Goal: Find contact information: Find contact information

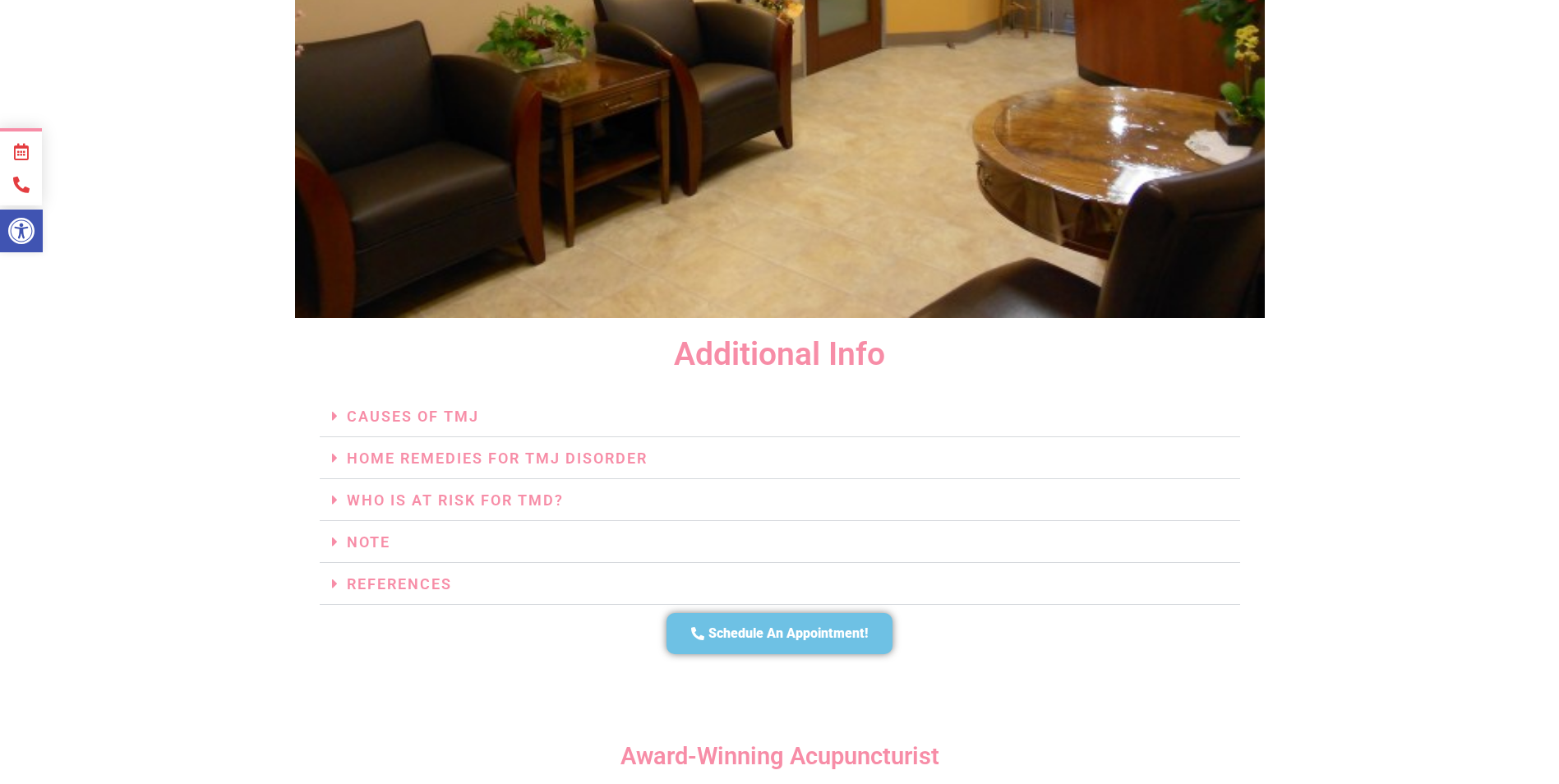
scroll to position [3729, 0]
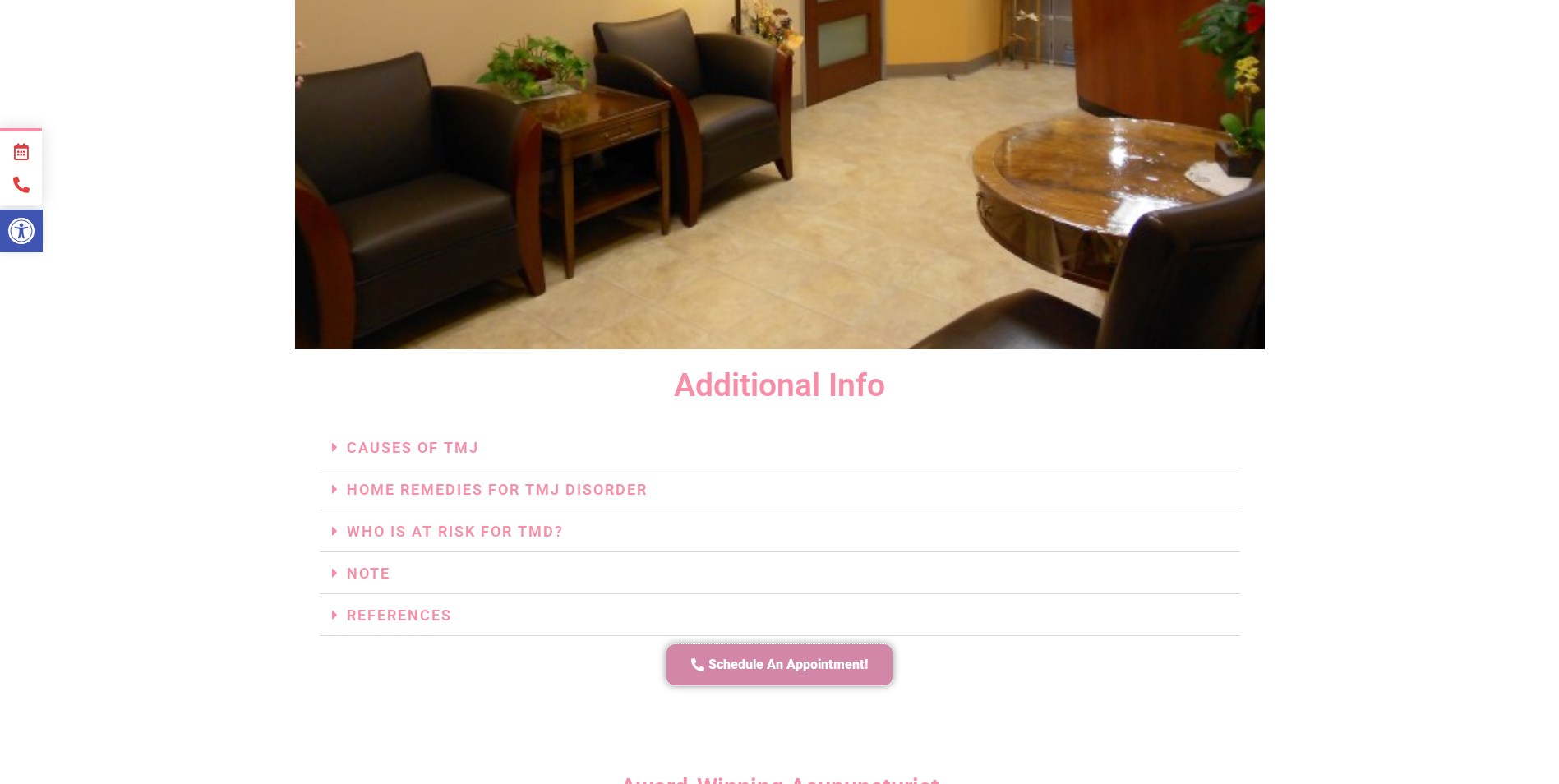
click at [802, 645] on link "Schedule An Appointment!" at bounding box center [780, 666] width 226 height 42
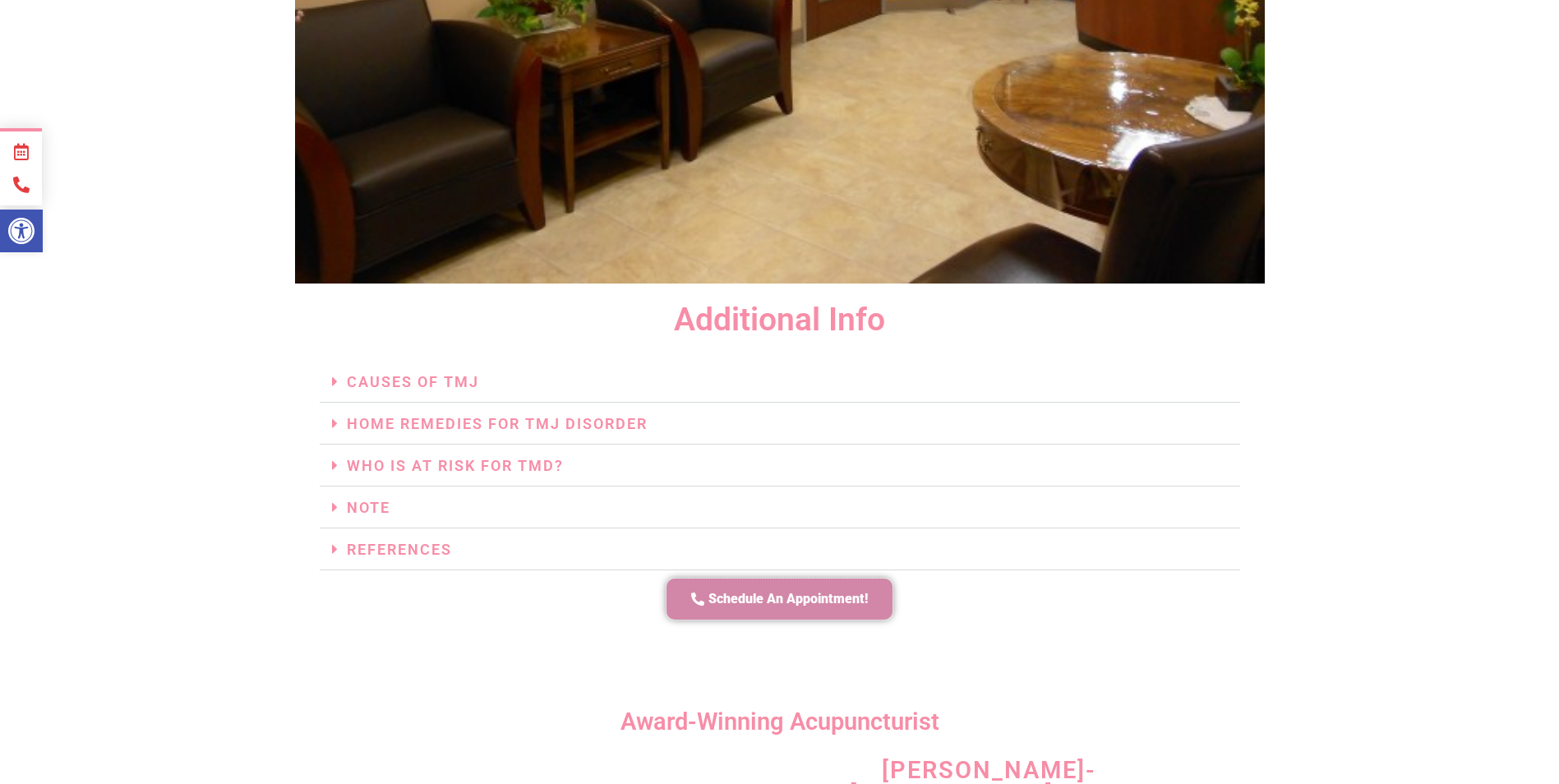
scroll to position [3811, 0]
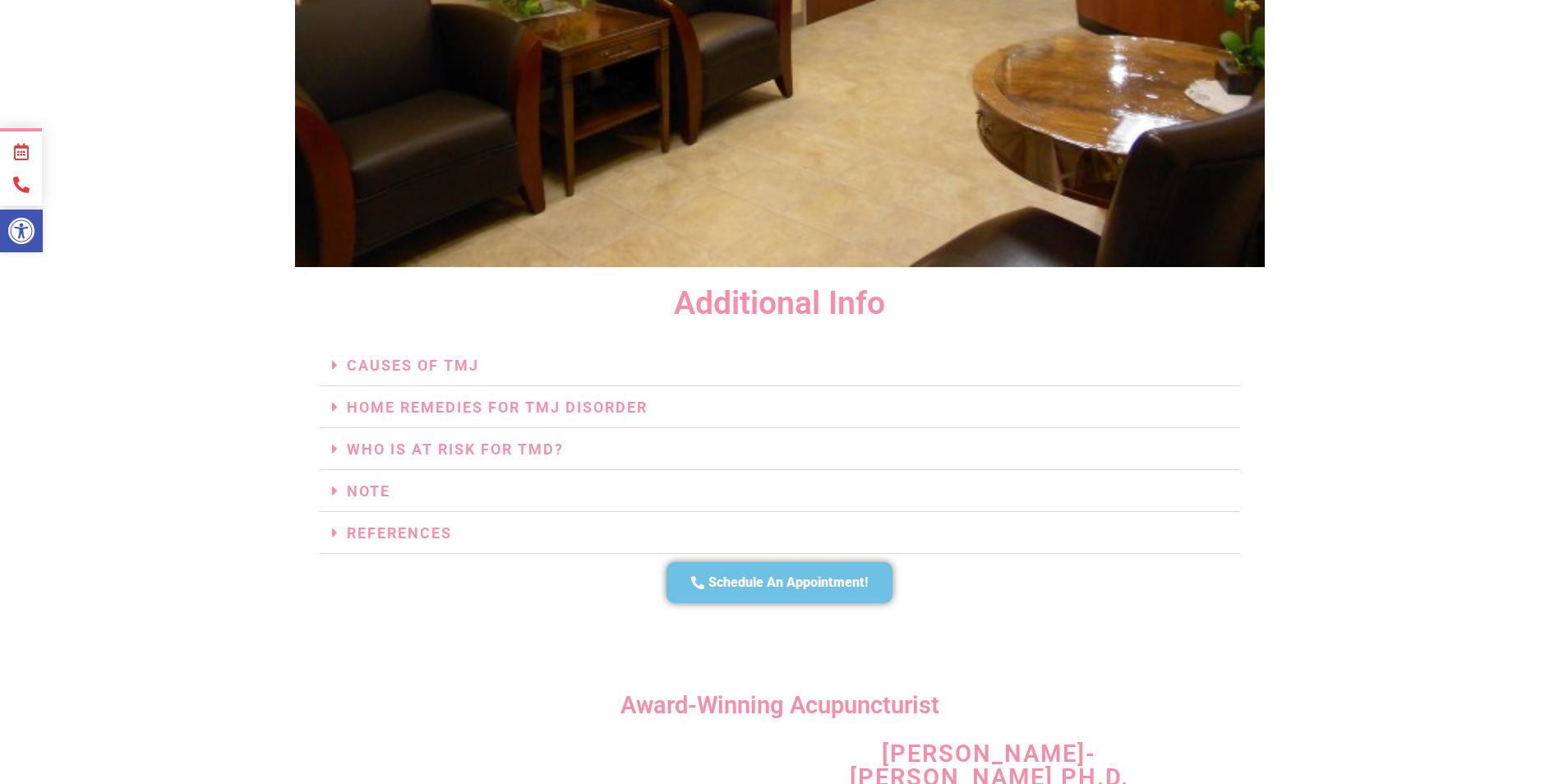
click at [766, 528] on h3 "References" at bounding box center [780, 533] width 921 height 42
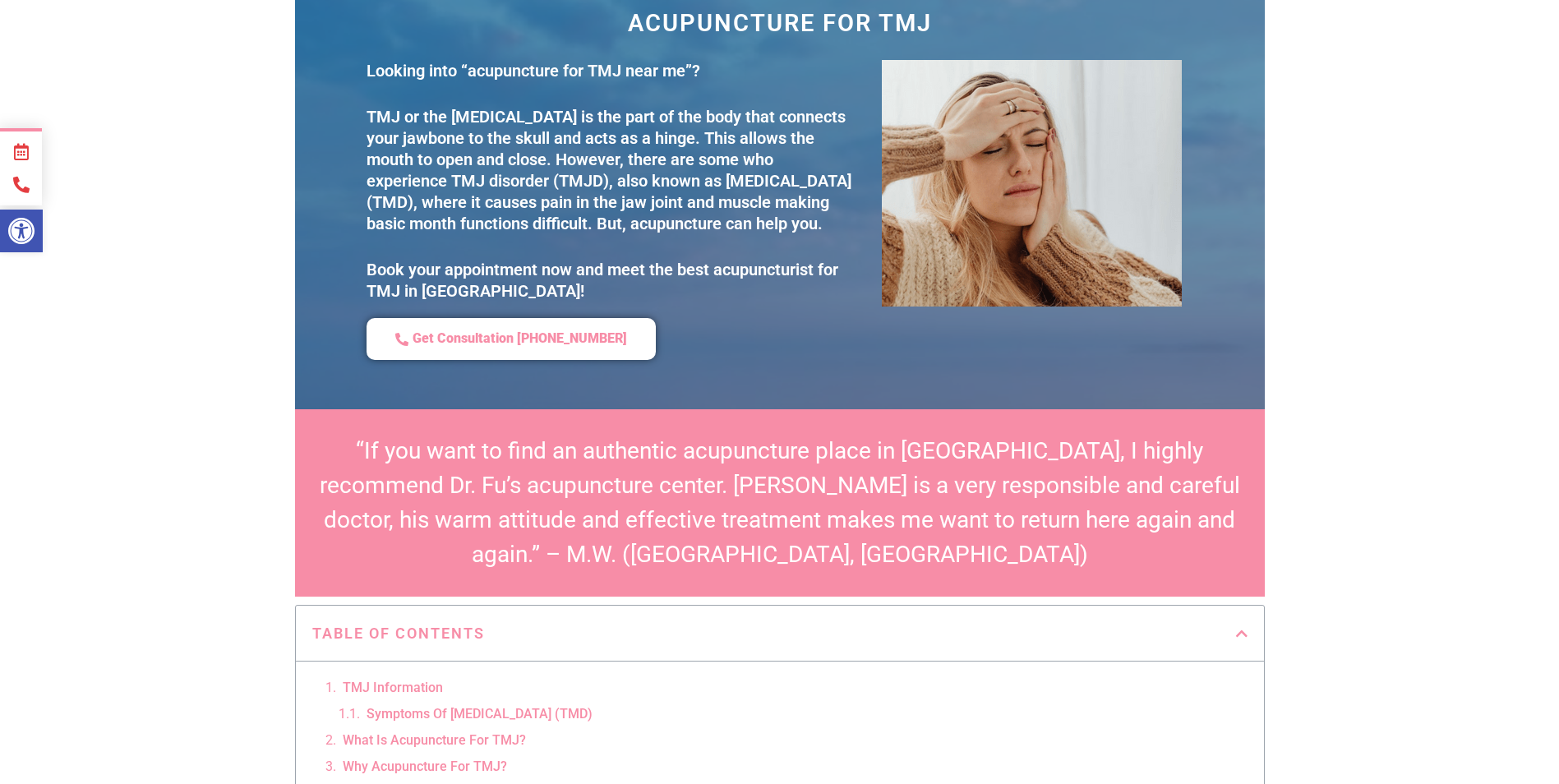
scroll to position [0, 0]
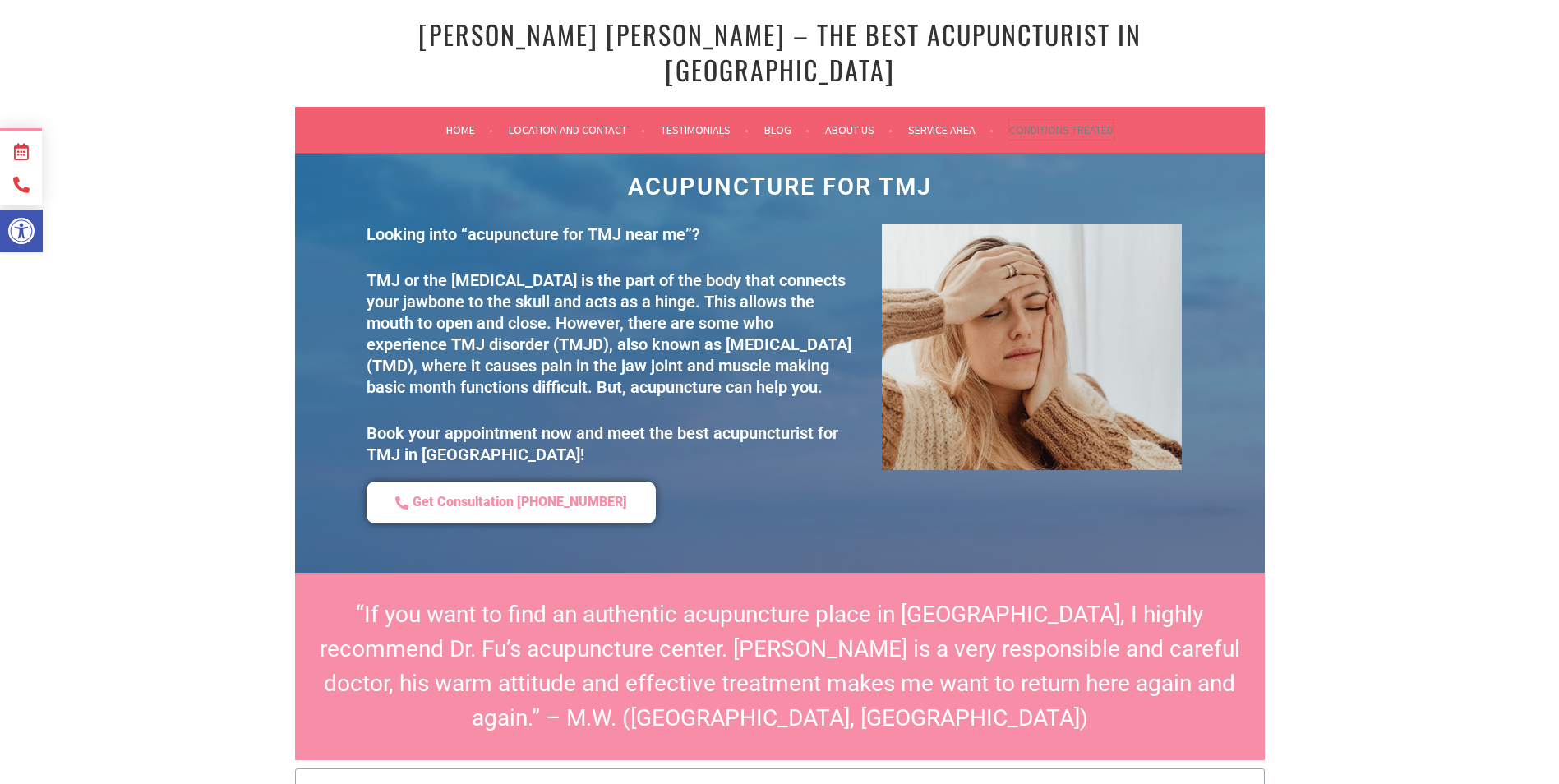
click at [1058, 120] on link "Conditions Treated" at bounding box center [1061, 130] width 104 height 20
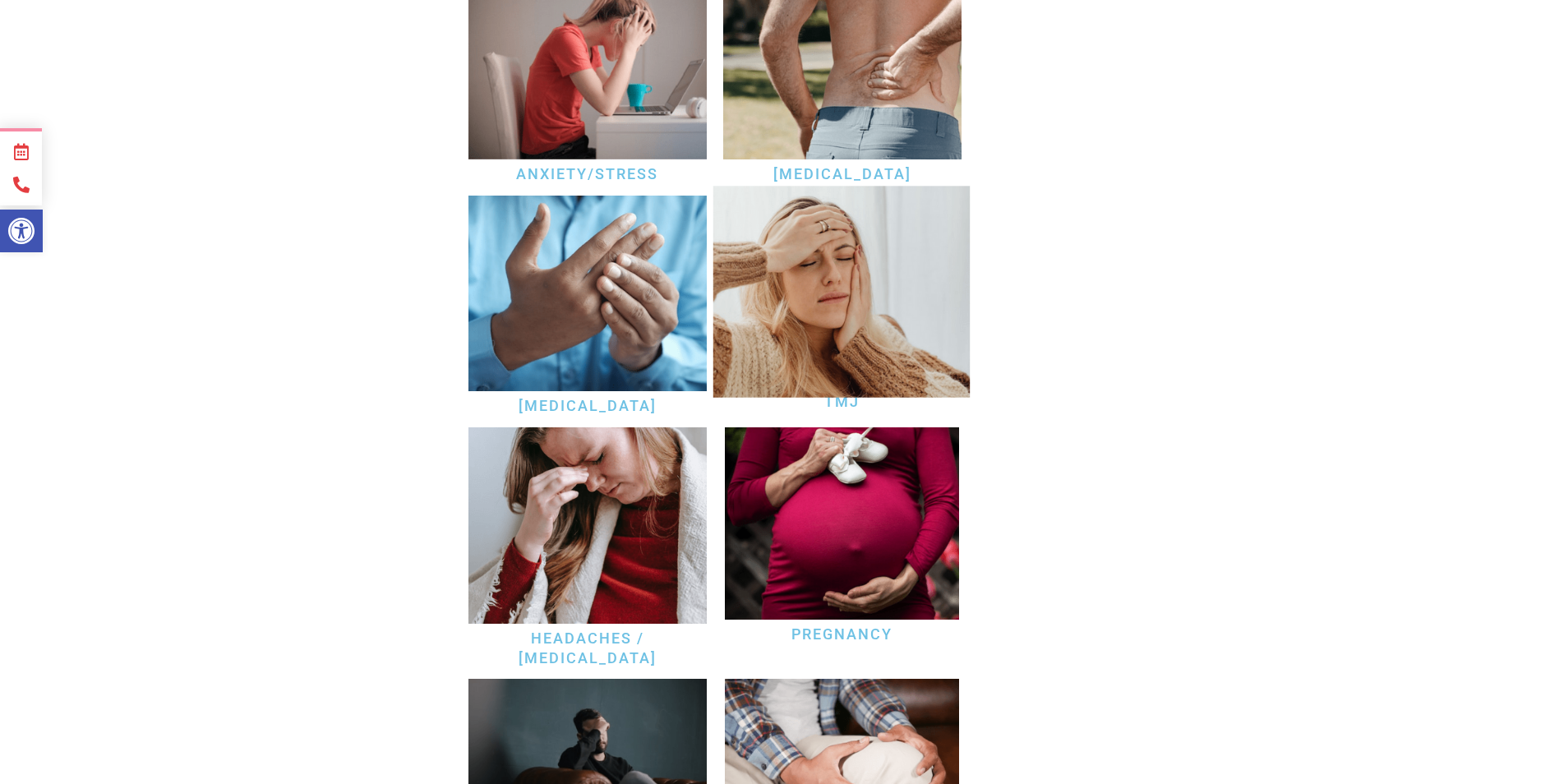
scroll to position [657, 0]
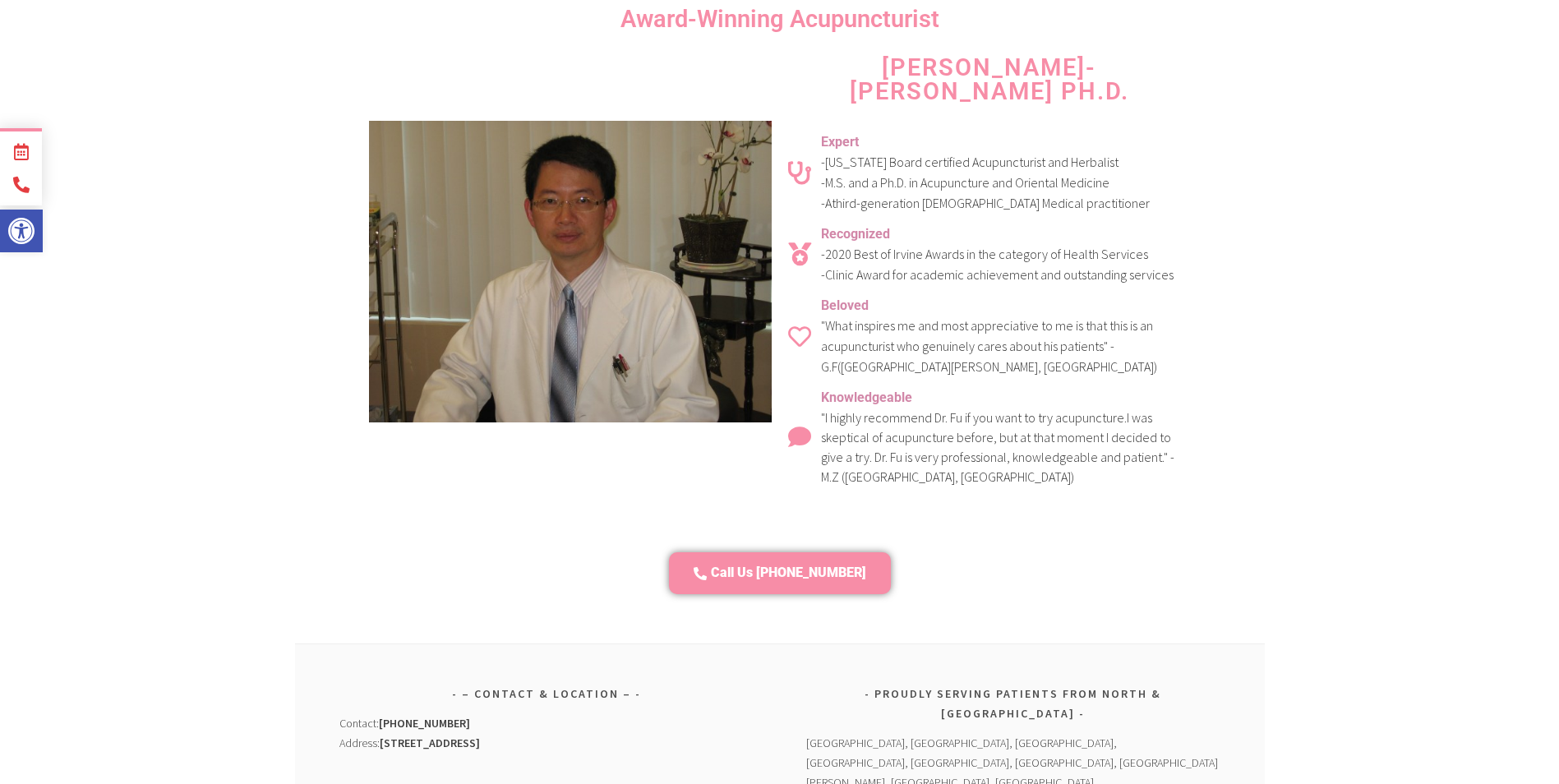
scroll to position [4715, 0]
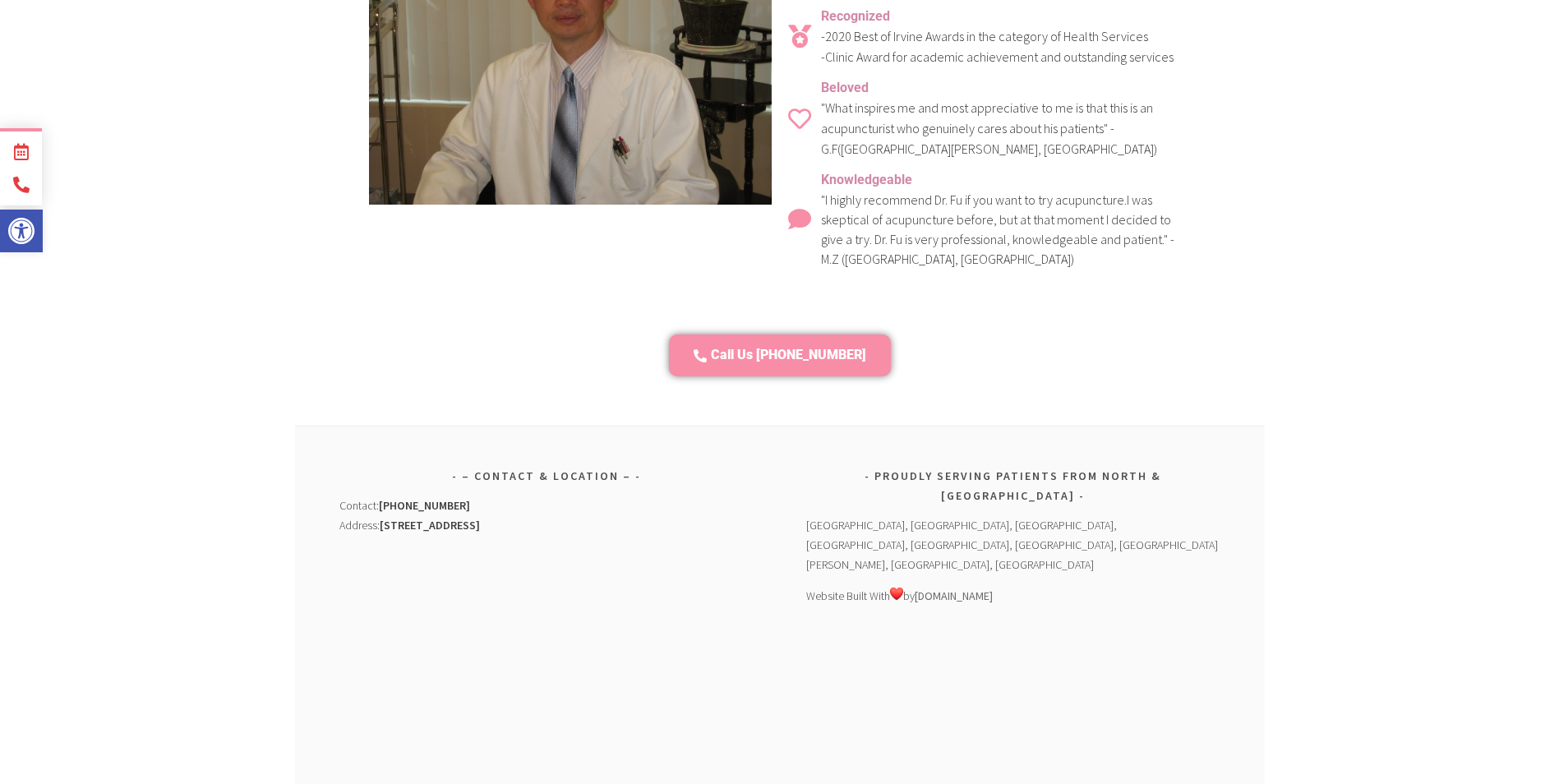
drag, startPoint x: 629, startPoint y: 484, endPoint x: 384, endPoint y: 473, distance: 245.2
click at [384, 496] on div "Contact: (949) 556-4659 Address: 15785 Laguna Canyon Road #370 Irvine, CA 92618" at bounding box center [545, 515] width 414 height 39
copy b "[STREET_ADDRESS]"
